Goal: Information Seeking & Learning: Learn about a topic

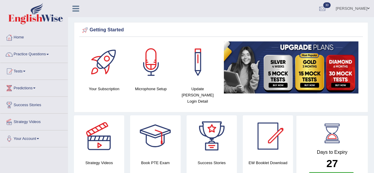
click at [49, 54] on span at bounding box center [47, 54] width 2 height 1
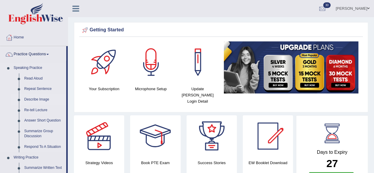
click at [32, 100] on link "Describe Image" at bounding box center [44, 99] width 45 height 11
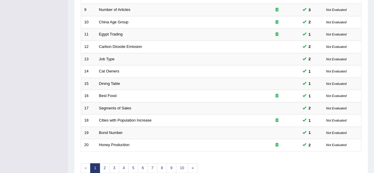
scroll to position [215, 0]
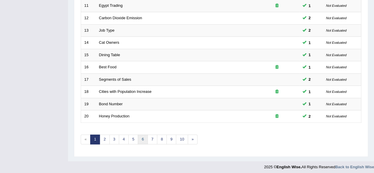
click at [145, 138] on link "6" at bounding box center [143, 139] width 10 height 10
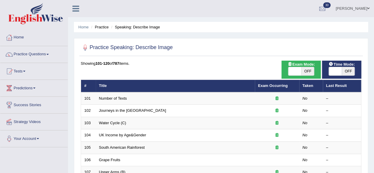
click at [104, 100] on link "Number of Texts" at bounding box center [113, 98] width 28 height 4
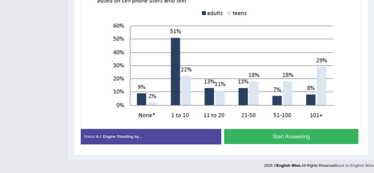
scroll to position [181, 0]
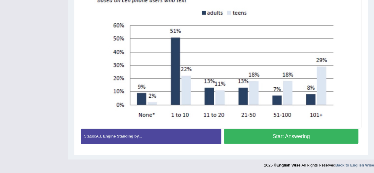
click at [340, 132] on button "Start Answering" at bounding box center [291, 135] width 134 height 15
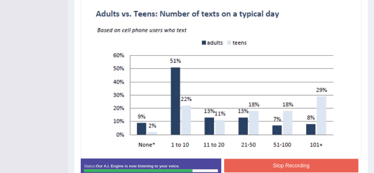
scroll to position [151, 0]
click at [326, 164] on button "Stop Recording" at bounding box center [291, 166] width 134 height 14
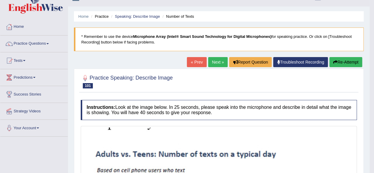
scroll to position [0, 0]
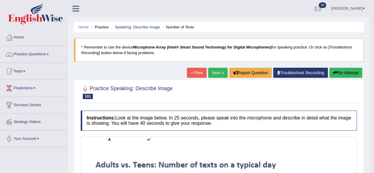
click at [349, 71] on button "Re-Attempt" at bounding box center [345, 73] width 33 height 10
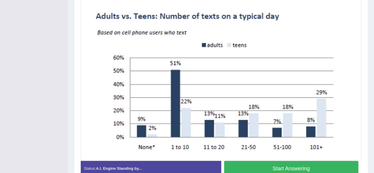
click at [314, 165] on button "Start Answering" at bounding box center [291, 168] width 134 height 15
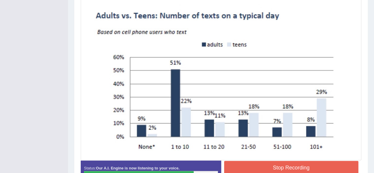
click at [329, 166] on button "Stop Recording" at bounding box center [291, 168] width 134 height 14
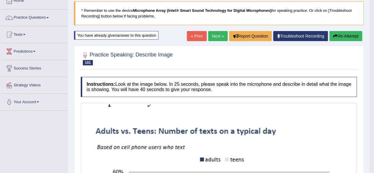
scroll to position [28, 0]
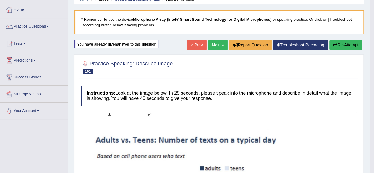
click at [215, 46] on link "Next »" at bounding box center [217, 45] width 19 height 10
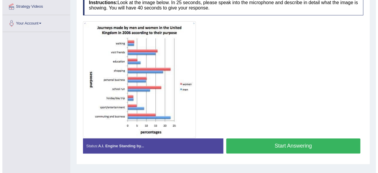
scroll to position [115, 0]
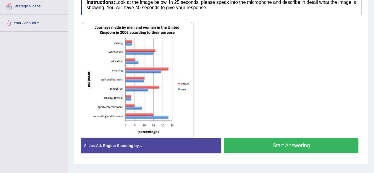
click at [325, 144] on button "Start Answering" at bounding box center [291, 145] width 134 height 15
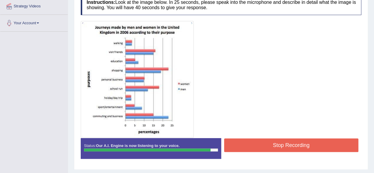
click at [343, 145] on button "Stop Recording" at bounding box center [291, 145] width 134 height 14
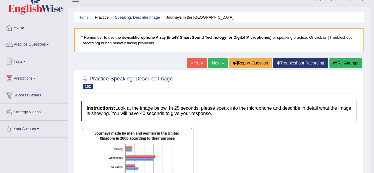
scroll to position [8, 0]
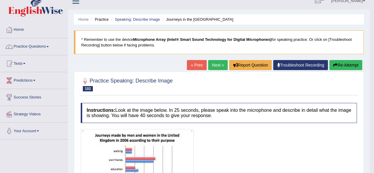
click at [215, 60] on link "Next »" at bounding box center [217, 65] width 19 height 10
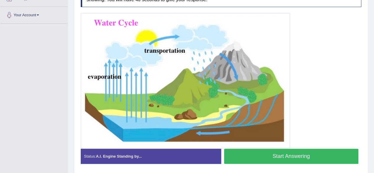
scroll to position [123, 0]
click at [313, 156] on button "Start Answering" at bounding box center [291, 156] width 134 height 15
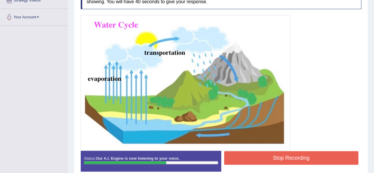
scroll to position [122, 0]
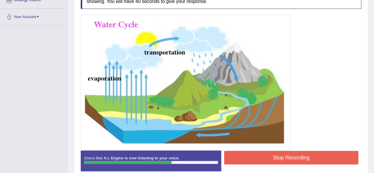
click at [317, 155] on button "Stop Recording" at bounding box center [291, 158] width 134 height 14
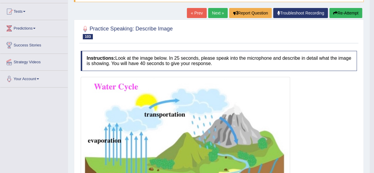
scroll to position [59, 0]
click at [218, 9] on link "Next »" at bounding box center [217, 13] width 19 height 10
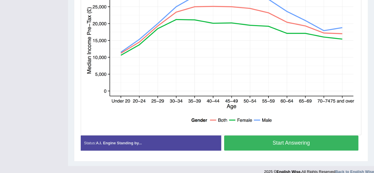
scroll to position [169, 0]
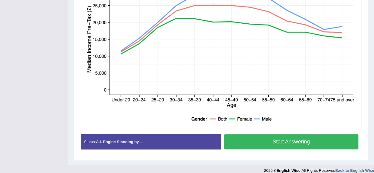
click at [326, 141] on button "Start Answering" at bounding box center [291, 141] width 134 height 15
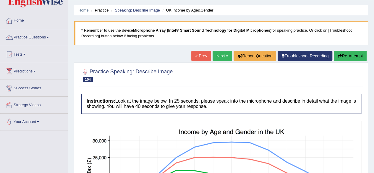
scroll to position [0, 0]
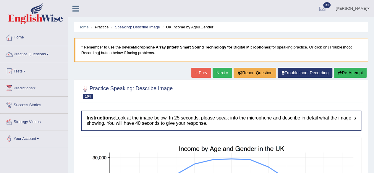
click at [353, 71] on button "Re-Attempt" at bounding box center [349, 73] width 33 height 10
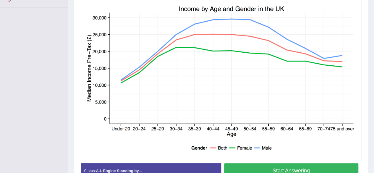
scroll to position [141, 0]
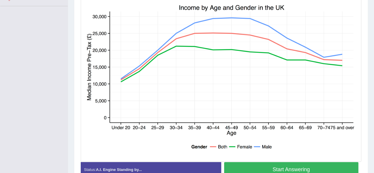
click at [324, 166] on button "Start Answering" at bounding box center [291, 169] width 134 height 15
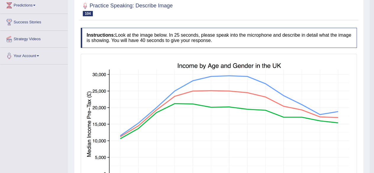
scroll to position [69, 0]
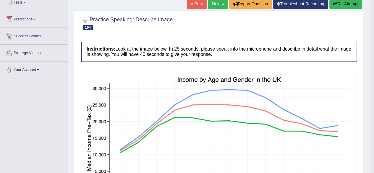
click at [287, 69] on img at bounding box center [218, 149] width 273 height 161
click at [210, 0] on link "Next »" at bounding box center [217, 4] width 19 height 10
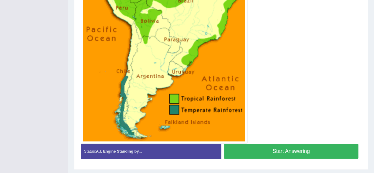
scroll to position [211, 0]
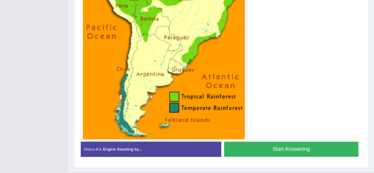
click at [326, 147] on button "Start Answering" at bounding box center [291, 148] width 134 height 15
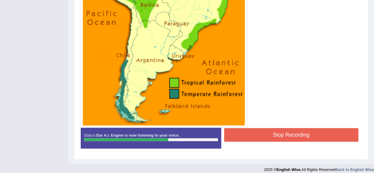
scroll to position [229, 0]
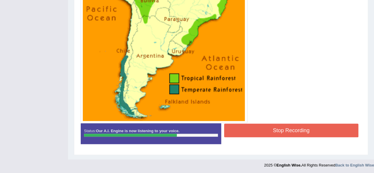
click at [337, 127] on button "Stop Recording" at bounding box center [291, 130] width 134 height 14
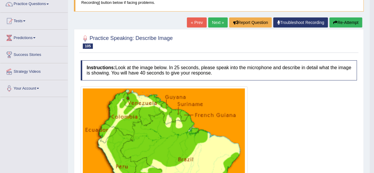
scroll to position [48, 0]
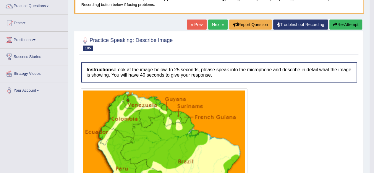
click at [217, 23] on link "Next »" at bounding box center [217, 24] width 19 height 10
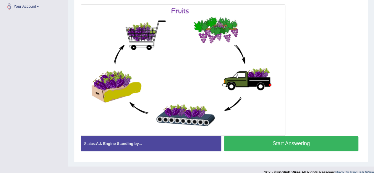
scroll to position [134, 0]
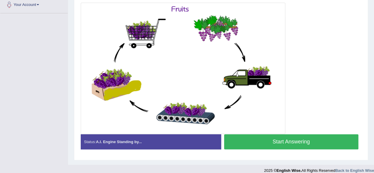
click at [328, 139] on button "Start Answering" at bounding box center [291, 141] width 134 height 15
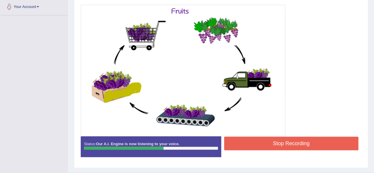
scroll to position [131, 0]
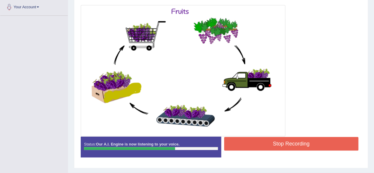
click at [326, 142] on button "Stop Recording" at bounding box center [291, 144] width 134 height 14
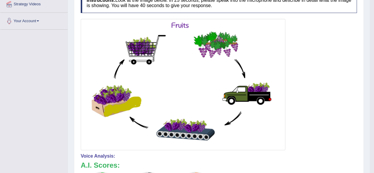
scroll to position [0, 0]
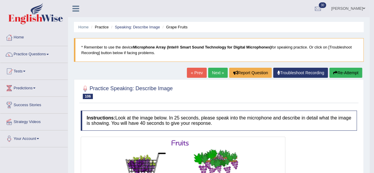
click at [218, 72] on link "Next »" at bounding box center [217, 73] width 19 height 10
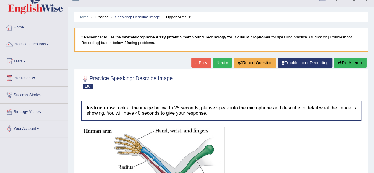
scroll to position [10, 0]
click at [221, 61] on link "Next »" at bounding box center [221, 63] width 19 height 10
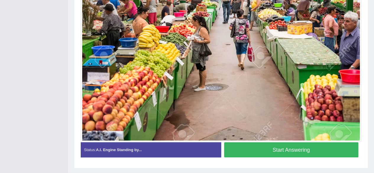
scroll to position [183, 0]
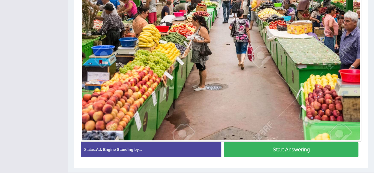
click at [321, 151] on button "Start Answering" at bounding box center [291, 149] width 134 height 15
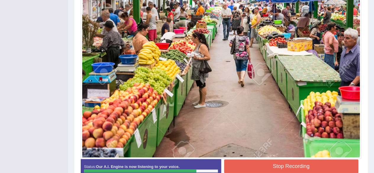
scroll to position [165, 0]
click at [323, 163] on button "Stop Recording" at bounding box center [291, 166] width 134 height 14
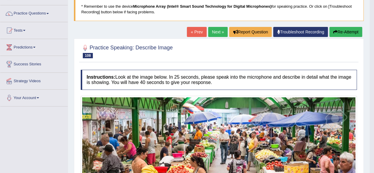
scroll to position [34, 0]
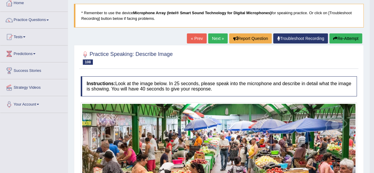
click at [216, 38] on link "Next »" at bounding box center [217, 38] width 19 height 10
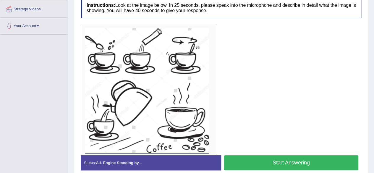
scroll to position [139, 0]
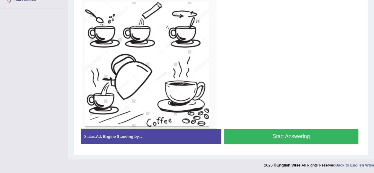
click at [330, 136] on button "Start Answering" at bounding box center [291, 136] width 134 height 15
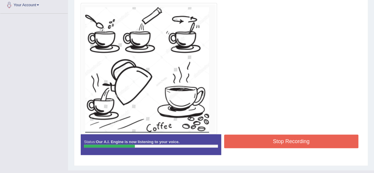
scroll to position [137, 0]
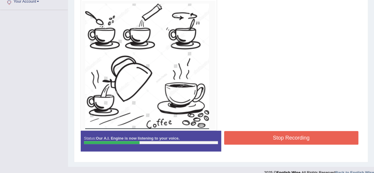
click at [320, 132] on button "Stop Recording" at bounding box center [291, 138] width 134 height 14
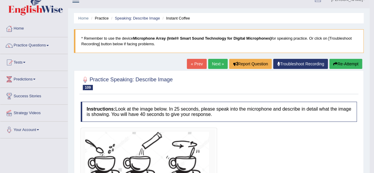
scroll to position [0, 0]
